Goal: Task Accomplishment & Management: Manage account settings

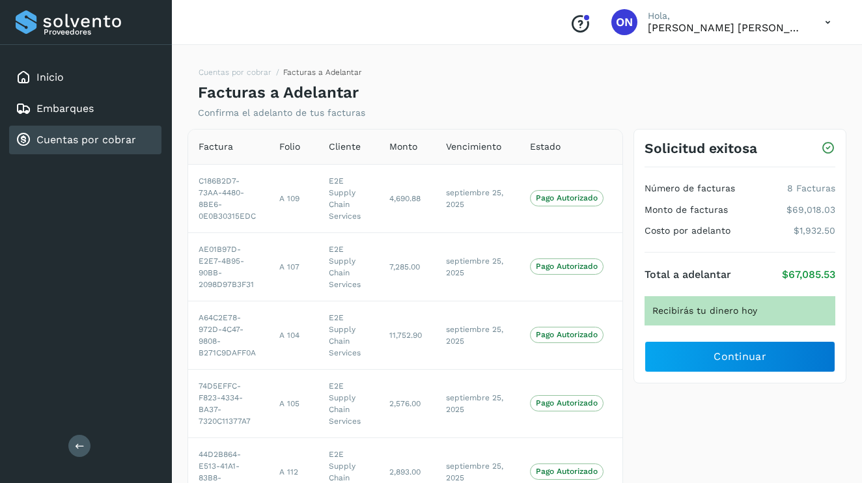
click at [824, 24] on icon at bounding box center [828, 22] width 27 height 27
click at [755, 57] on div "Cerrar sesión" at bounding box center [763, 58] width 155 height 25
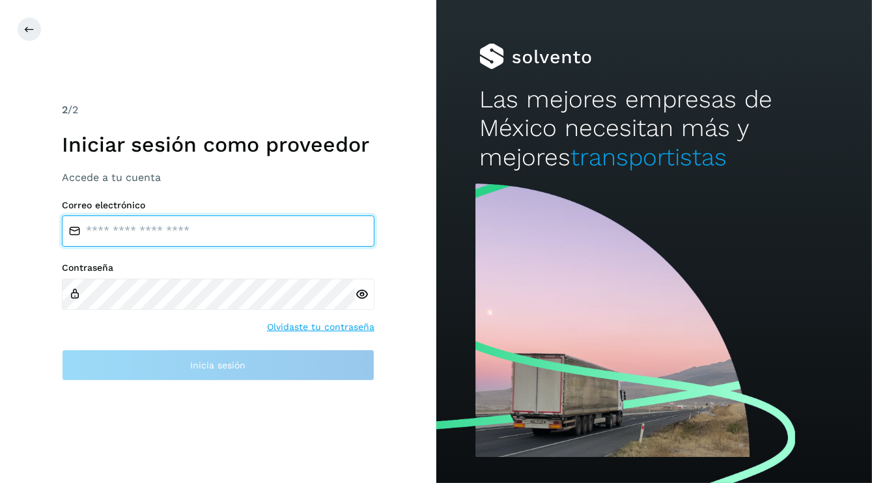
type input "**********"
